Goal: Information Seeking & Learning: Check status

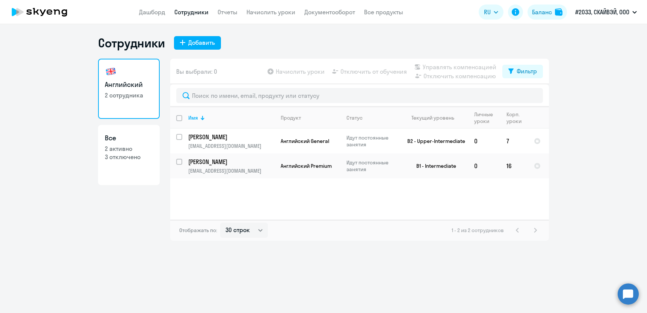
select select "30"
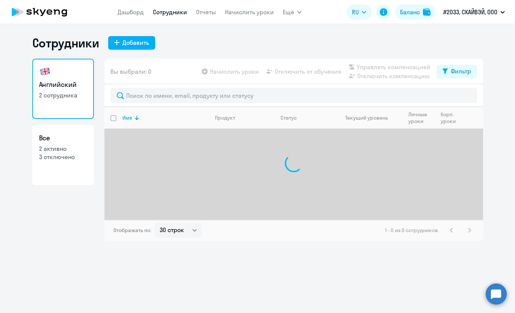
select select "30"
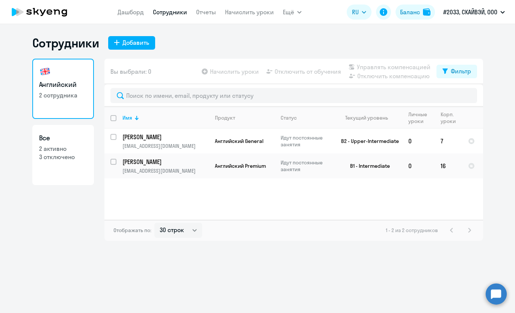
click at [62, 229] on div "Английский 2 сотрудника Все 2 активно 3 отключено" at bounding box center [63, 150] width 62 height 182
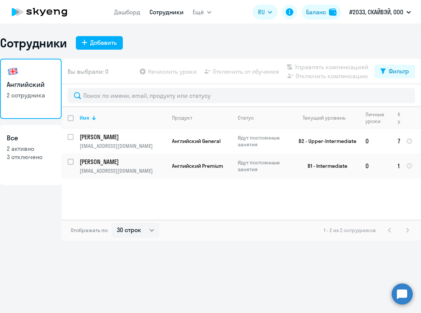
click at [20, 142] on h3 "Все" at bounding box center [31, 138] width 48 height 10
select select "30"
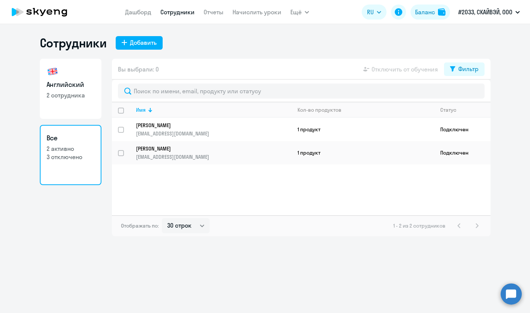
click at [77, 97] on p "2 сотрудника" at bounding box center [71, 95] width 48 height 8
select select "30"
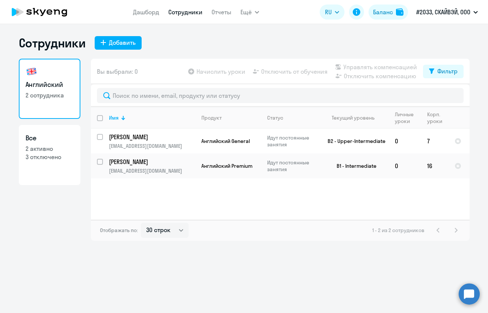
click at [324, 44] on div "Сотрудники Добавить" at bounding box center [244, 42] width 451 height 15
click at [260, 54] on link "Документооборот" at bounding box center [273, 52] width 51 height 8
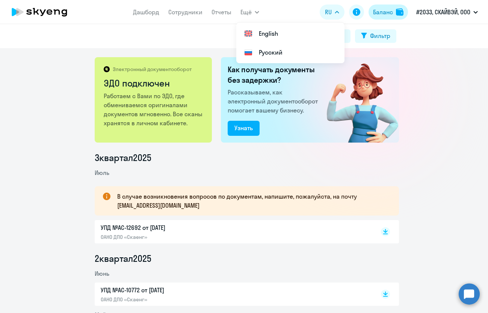
click at [390, 14] on div "Баланс" at bounding box center [383, 12] width 20 height 9
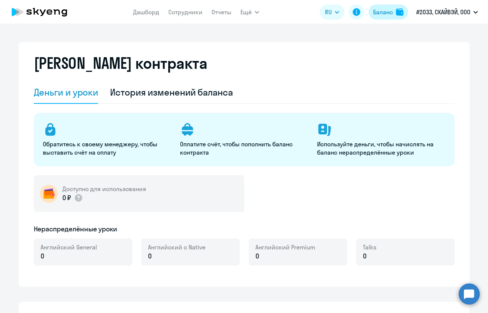
select select "english_adult_not_native_speaker"
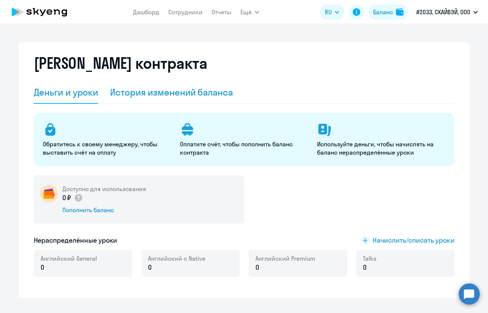
click at [195, 94] on div "История изменений баланса" at bounding box center [171, 92] width 123 height 12
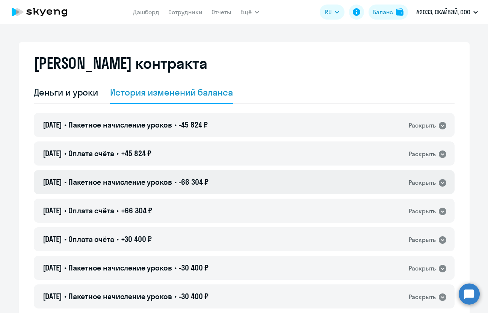
click at [439, 183] on icon at bounding box center [443, 183] width 8 height 8
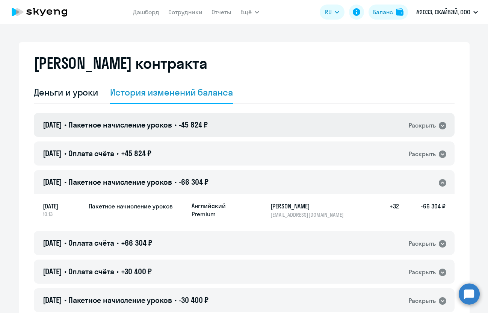
click at [226, 126] on div "25.04.2025 • Пакетное начисление уроков • -45 824 ₽ Раскрыть" at bounding box center [244, 125] width 421 height 24
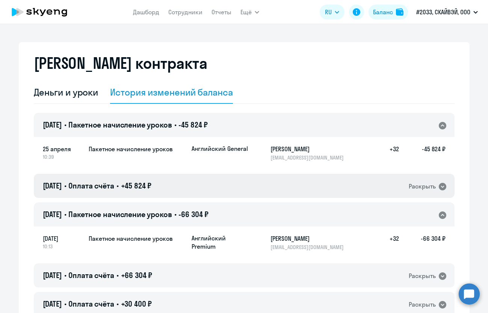
click at [188, 187] on div "25.04.2025 • Оплата счёта • +45 824 ₽ Раскрыть" at bounding box center [244, 186] width 421 height 24
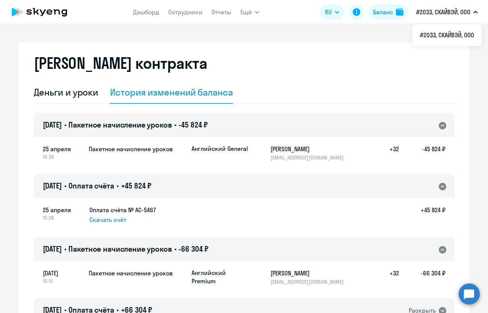
click at [298, 58] on div "Баланс контракта" at bounding box center [244, 67] width 421 height 27
click at [132, 40] on div "Баланс контракта Деньги и уроки История изменений баланса 25.04.2025 • Пакетное…" at bounding box center [244, 168] width 488 height 289
click at [182, 14] on link "Сотрудники" at bounding box center [185, 12] width 34 height 8
select select "30"
